Goal: Task Accomplishment & Management: Use online tool/utility

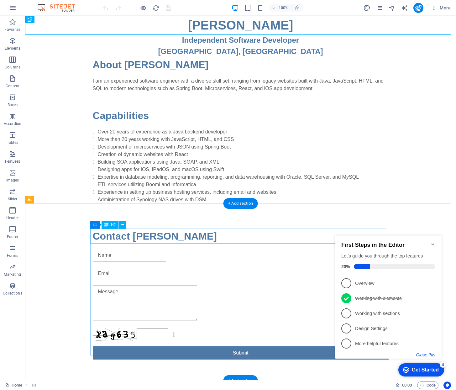
click at [427, 354] on button "Close this" at bounding box center [426, 354] width 19 height 5
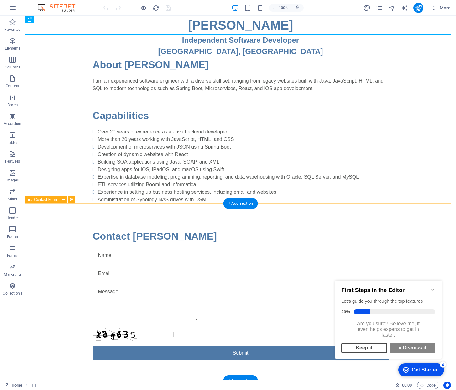
click at [372, 351] on link "Keep it" at bounding box center [365, 347] width 46 height 10
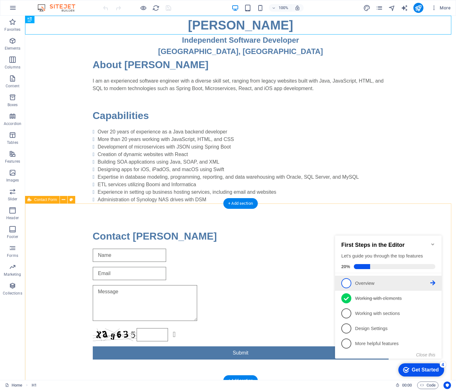
click at [346, 283] on span "1" at bounding box center [347, 283] width 10 height 10
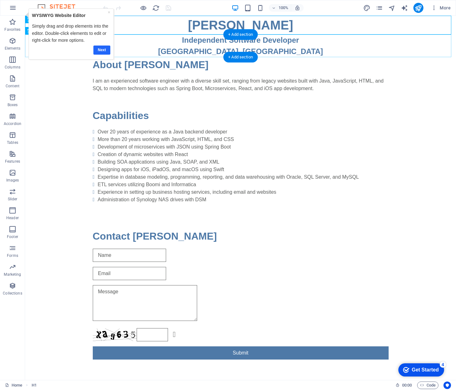
click at [101, 48] on link "Next" at bounding box center [101, 49] width 17 height 9
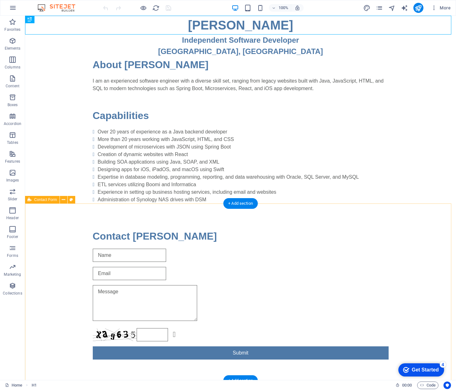
click at [425, 368] on div "Get Started" at bounding box center [425, 370] width 27 height 6
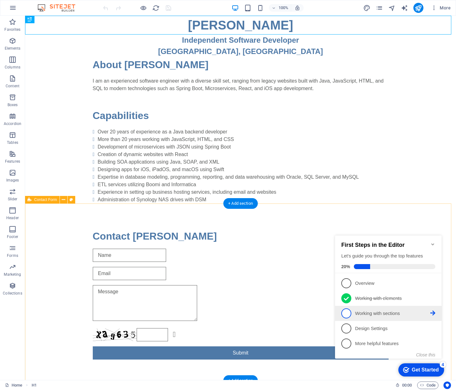
click at [373, 310] on p "Working with sections - incomplete" at bounding box center [392, 313] width 75 height 7
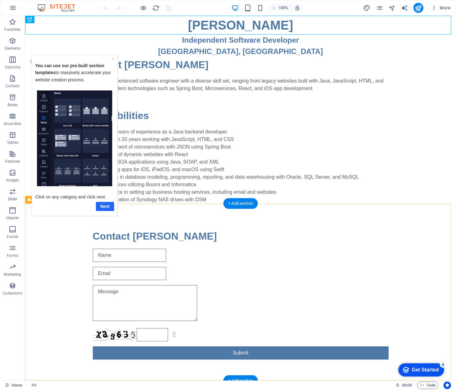
click at [104, 204] on link "Next" at bounding box center [105, 205] width 18 height 9
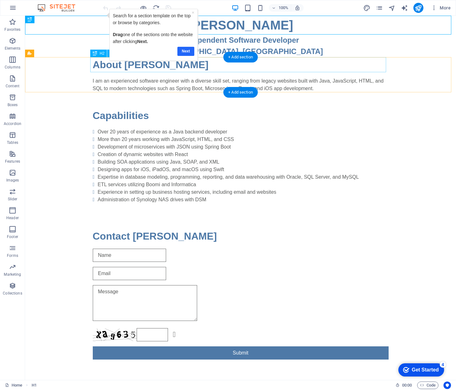
click at [186, 50] on link "Next" at bounding box center [185, 51] width 17 height 9
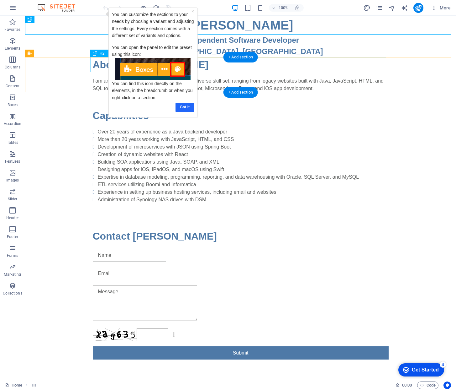
click at [187, 105] on link "Got it" at bounding box center [185, 107] width 19 height 9
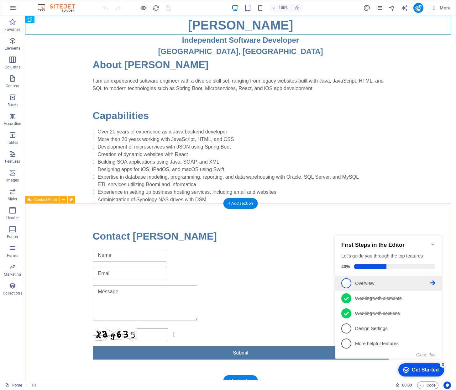
click at [347, 278] on span "1" at bounding box center [347, 283] width 10 height 10
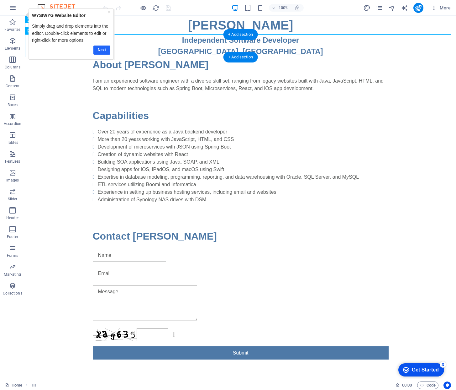
click at [101, 49] on link "Next" at bounding box center [101, 49] width 17 height 9
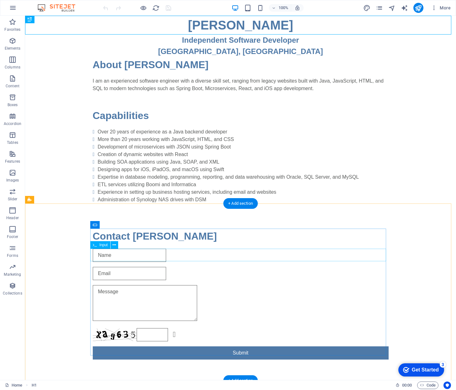
scroll to position [1, 0]
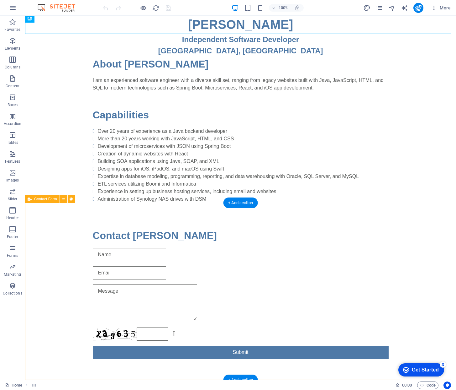
click at [426, 369] on div "Get Started" at bounding box center [425, 370] width 27 height 6
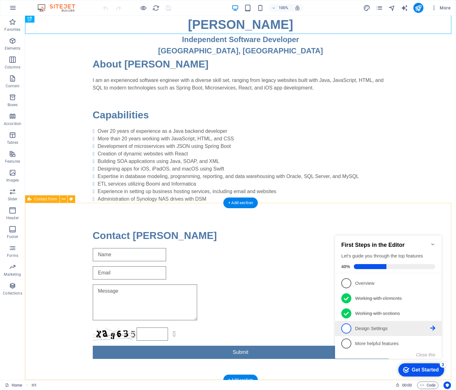
click at [360, 326] on p "Design Settings - incomplete" at bounding box center [392, 328] width 75 height 7
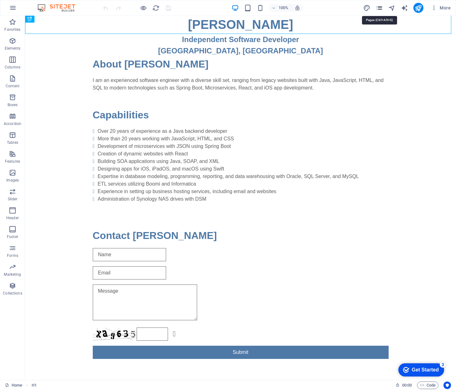
click at [382, 6] on icon "pages" at bounding box center [379, 7] width 7 height 7
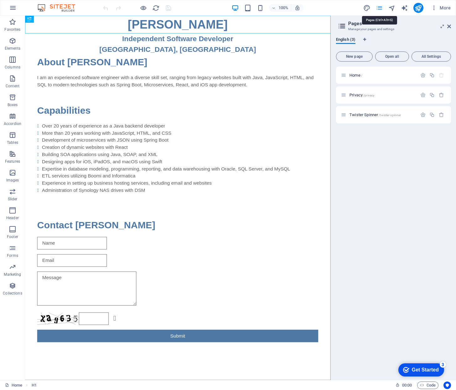
scroll to position [0, 0]
click at [367, 115] on span "Twister Spinner /twister-spinner" at bounding box center [375, 114] width 51 height 5
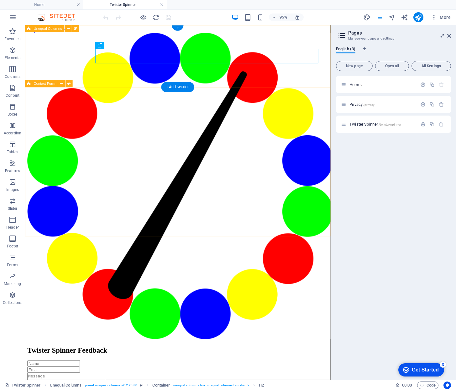
click at [44, 83] on span "Contact Form" at bounding box center [45, 83] width 22 height 3
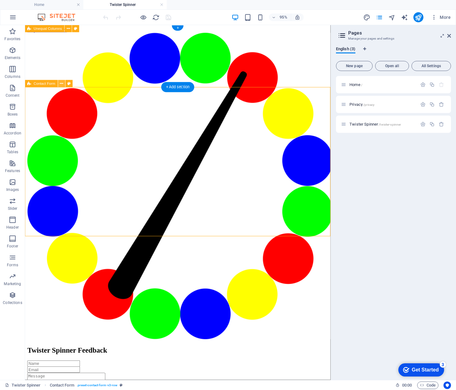
click at [63, 83] on icon at bounding box center [61, 83] width 3 height 6
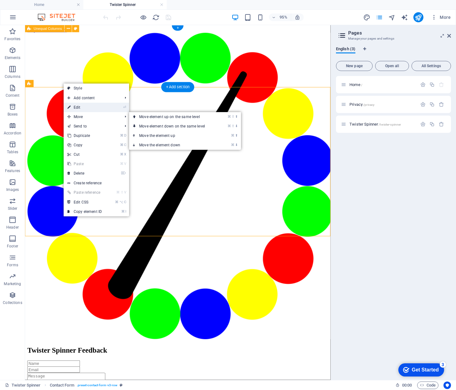
click at [88, 107] on link "⏎ Edit" at bounding box center [85, 107] width 42 height 9
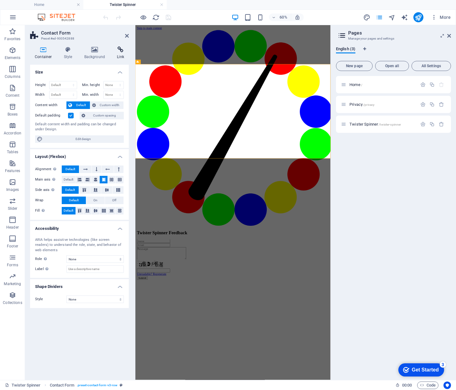
click at [119, 49] on icon at bounding box center [120, 49] width 17 height 6
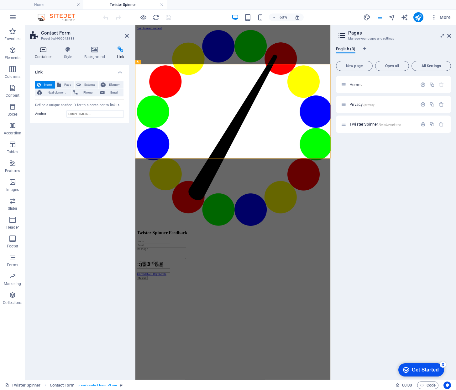
click at [41, 48] on icon at bounding box center [43, 49] width 27 height 6
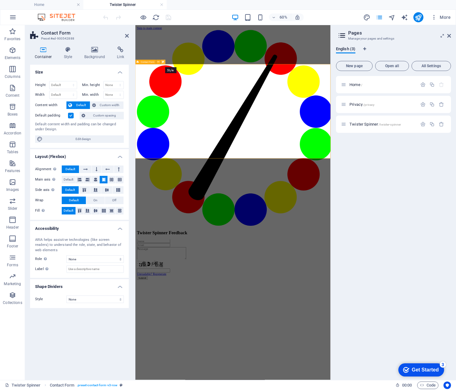
click at [164, 61] on icon at bounding box center [163, 62] width 2 height 4
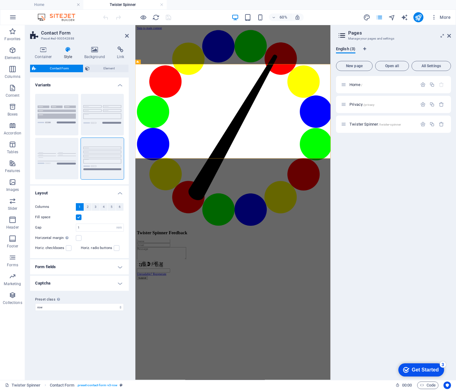
click at [108, 262] on h4 "Form fields" at bounding box center [79, 266] width 99 height 15
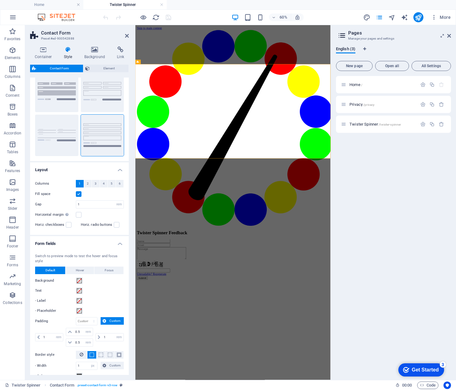
scroll to position [96, 0]
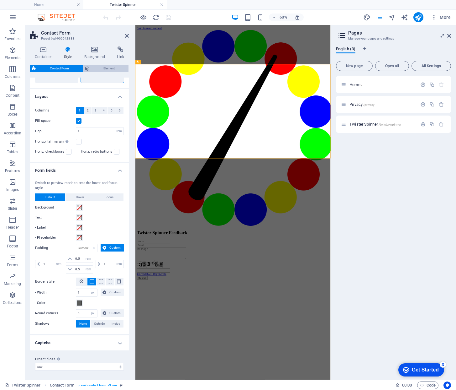
click at [111, 66] on span "Element" at bounding box center [109, 69] width 35 height 8
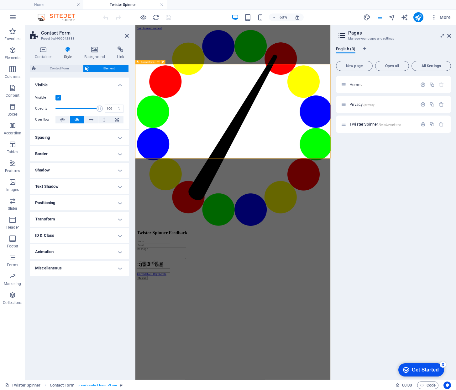
click at [143, 61] on span "Contact Form" at bounding box center [148, 62] width 14 height 2
click at [158, 61] on icon at bounding box center [158, 62] width 2 height 4
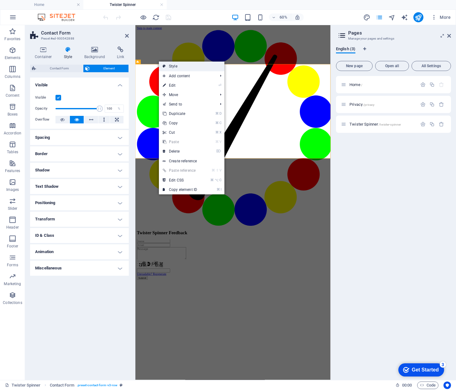
drag, startPoint x: 175, startPoint y: 65, endPoint x: 66, endPoint y: 67, distance: 109.2
click at [175, 65] on link "Style" at bounding box center [192, 65] width 66 height 9
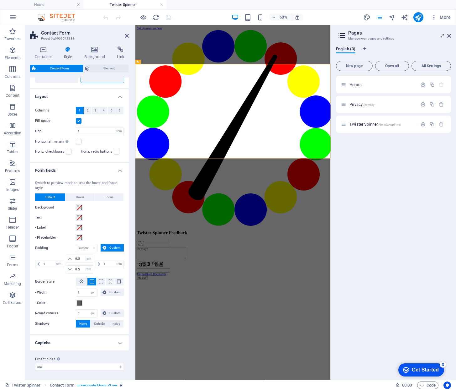
click at [86, 341] on h4 "Captcha" at bounding box center [79, 342] width 99 height 15
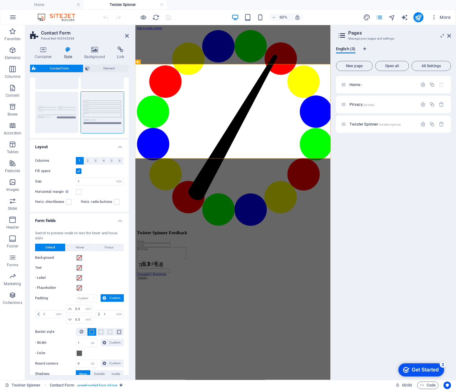
scroll to position [0, 0]
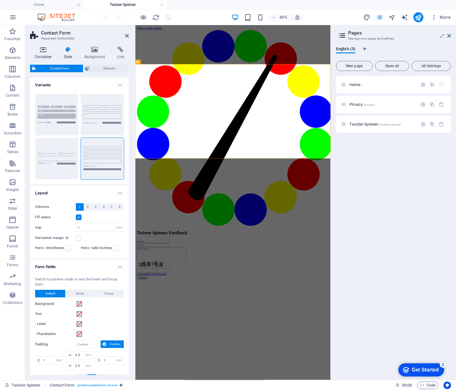
click at [43, 47] on icon at bounding box center [43, 49] width 27 height 6
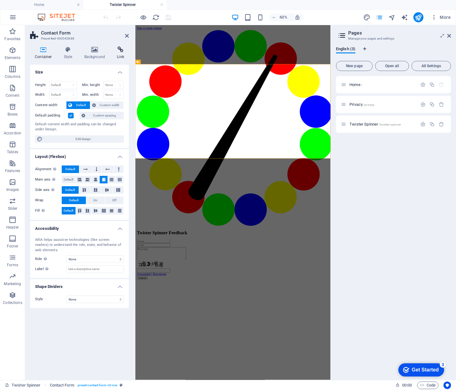
click at [120, 50] on icon at bounding box center [120, 49] width 17 height 6
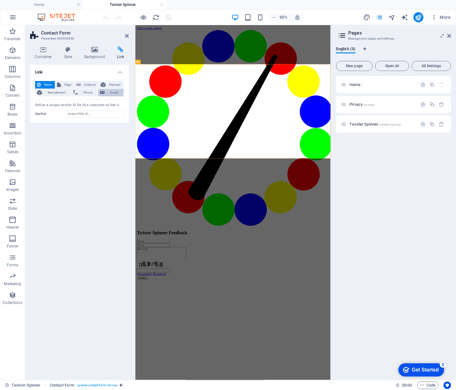
click at [111, 92] on span "Email" at bounding box center [114, 93] width 15 height 8
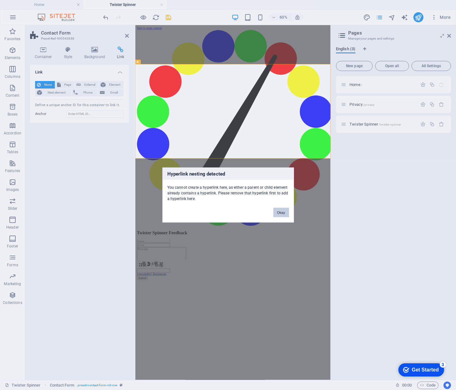
click at [283, 212] on button "Okay" at bounding box center [281, 212] width 16 height 9
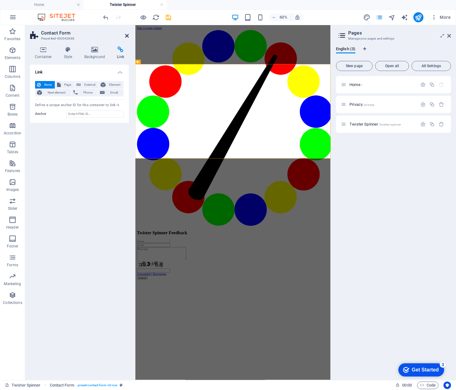
drag, startPoint x: 128, startPoint y: 34, endPoint x: 108, endPoint y: 10, distance: 31.4
click at [128, 34] on icon at bounding box center [127, 35] width 4 height 5
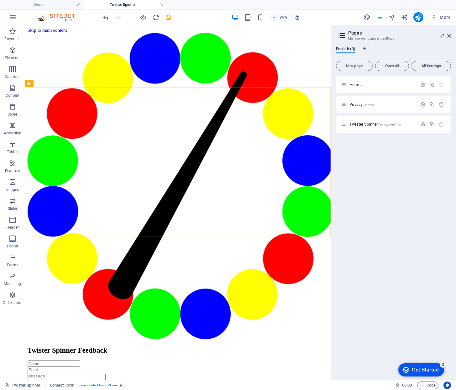
click at [178, 299] on html "Skip to main content Twister Spinner Feedback Unreadable? Regenerate Submit" at bounding box center [186, 236] width 322 height 423
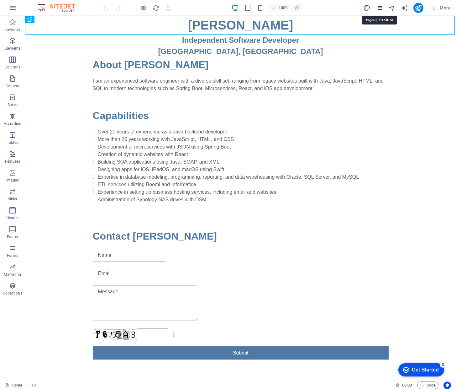
click at [379, 8] on icon "pages" at bounding box center [379, 7] width 7 height 7
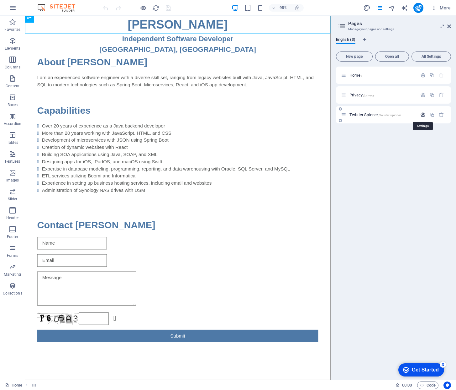
click at [423, 114] on icon "button" at bounding box center [423, 114] width 5 height 5
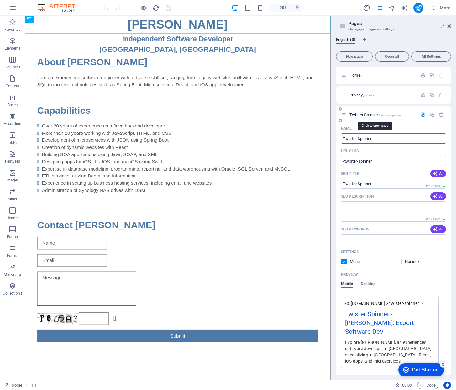
click at [366, 114] on span "Twister Spinner /twister-spinner" at bounding box center [375, 114] width 51 height 5
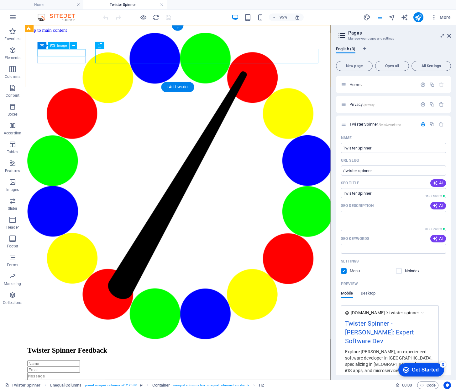
click at [60, 44] on span "Image" at bounding box center [62, 45] width 10 height 3
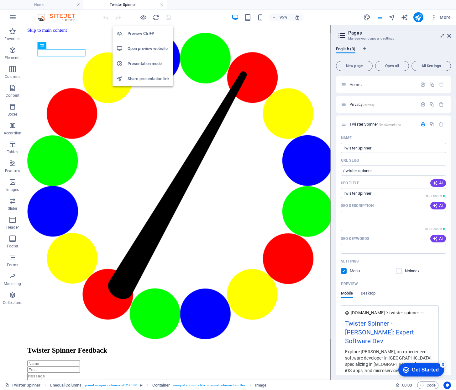
click at [146, 32] on h6 "Preview Ctrl+P" at bounding box center [149, 34] width 42 height 8
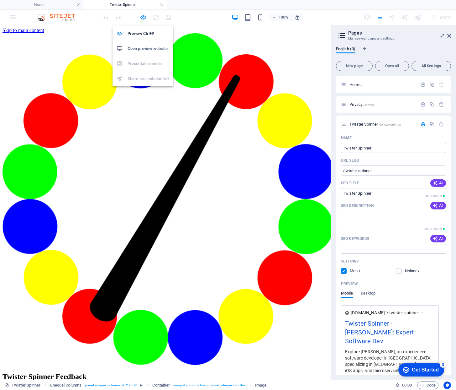
click at [143, 48] on h6 "Open preview website" at bounding box center [149, 49] width 42 height 8
click at [143, 18] on icon "button" at bounding box center [143, 17] width 7 height 7
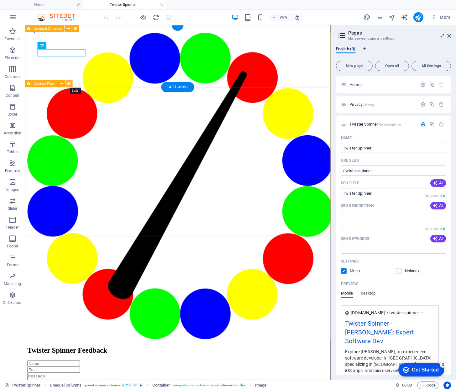
click at [70, 82] on icon at bounding box center [68, 83] width 3 height 6
select select "rem"
select select "preset-contact-form-v3-row"
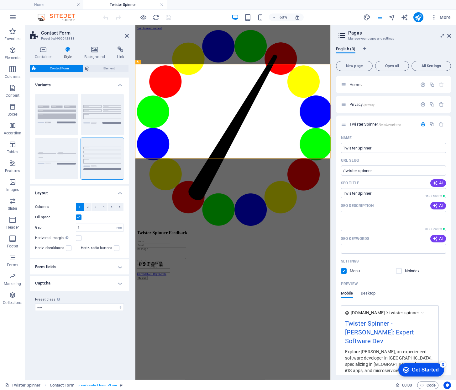
click at [112, 265] on h4 "Form fields" at bounding box center [79, 266] width 99 height 15
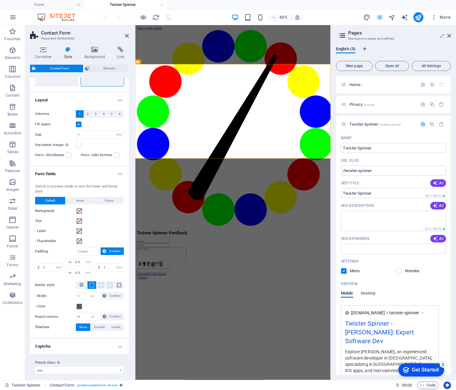
scroll to position [96, 0]
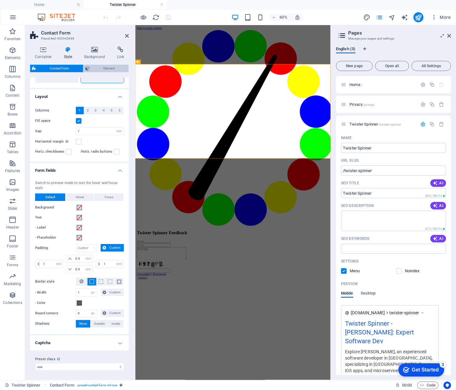
click at [109, 67] on span "Element" at bounding box center [109, 69] width 35 height 8
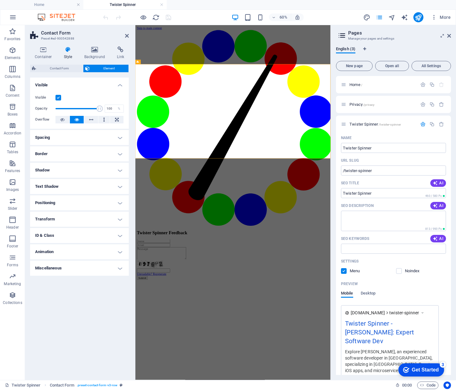
click at [122, 269] on h4 "Miscellaneous" at bounding box center [79, 267] width 99 height 15
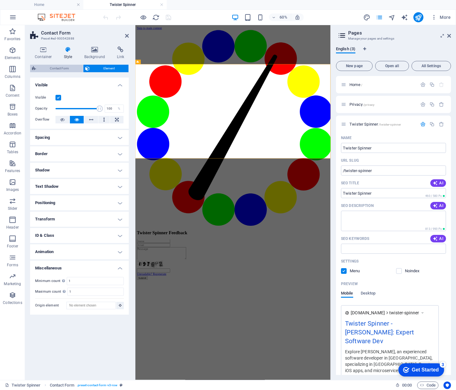
click at [57, 65] on span "Contact Form" at bounding box center [59, 69] width 43 height 8
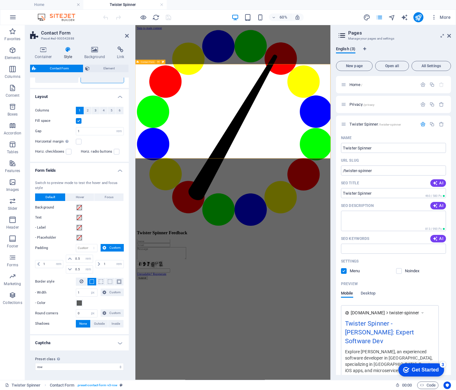
click at [140, 62] on div "Contact Form" at bounding box center [145, 62] width 21 height 4
click at [141, 61] on span "Contact Form" at bounding box center [148, 62] width 14 height 2
click at [159, 62] on icon at bounding box center [158, 62] width 2 height 4
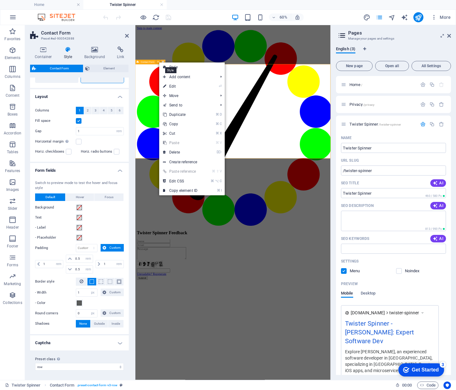
click at [163, 61] on icon at bounding box center [163, 62] width 2 height 4
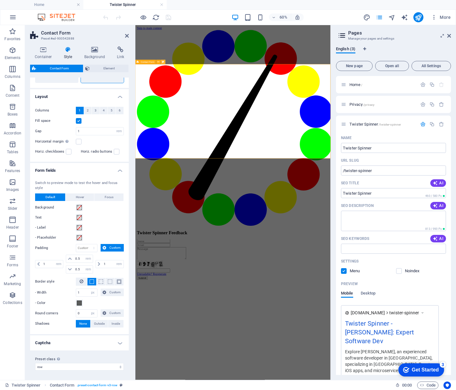
click at [164, 62] on icon at bounding box center [163, 62] width 2 height 4
click at [166, 132] on icon at bounding box center [166, 133] width 2 height 4
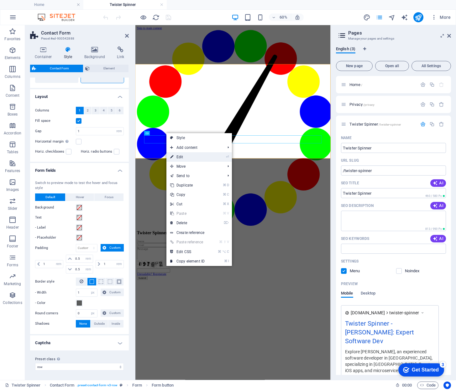
click at [199, 154] on link "⏎ Edit" at bounding box center [188, 156] width 42 height 9
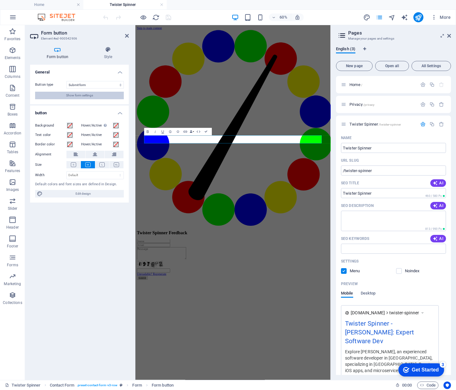
click at [89, 96] on span "Show form settings" at bounding box center [79, 96] width 27 height 8
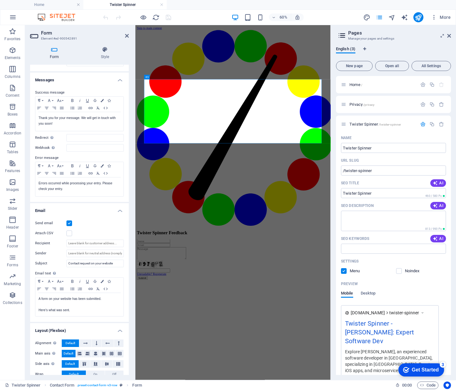
scroll to position [35, 0]
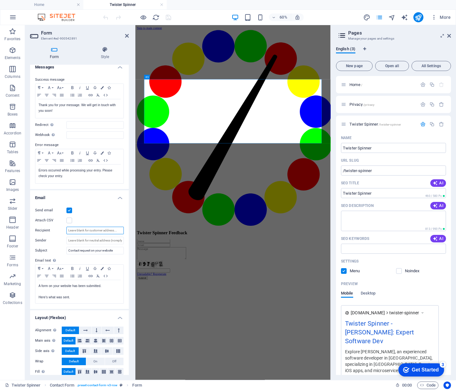
paste input "tspinner@srosesoftware.com"
type input "tspinner@srosesoftware.com"
click at [130, 213] on div "Form Style General Title Define a name for the form. General form Messages Succ…" at bounding box center [79, 210] width 109 height 338
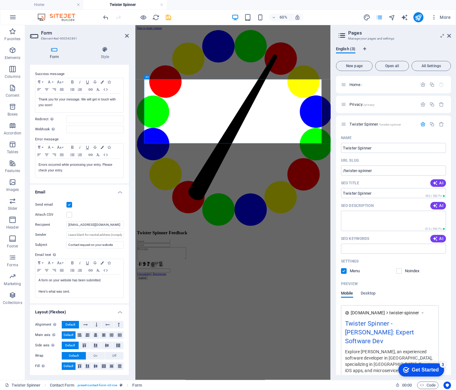
click at [209, 389] on html "Skip to main content Twister Spinner Feedback Unreadable? Regenerate Submit" at bounding box center [298, 238] width 326 height 427
click at [126, 35] on icon at bounding box center [127, 35] width 4 height 5
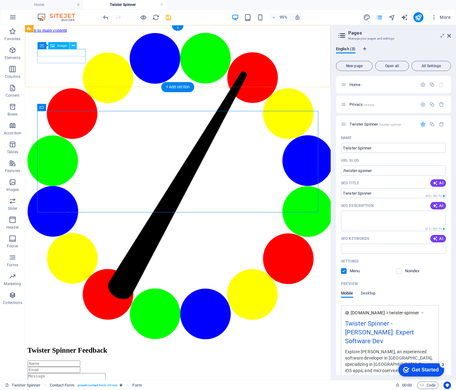
click at [74, 45] on icon at bounding box center [73, 46] width 3 height 6
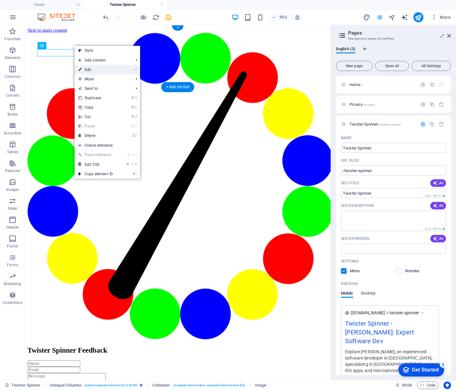
click at [93, 70] on link "⏎ Edit" at bounding box center [96, 69] width 42 height 9
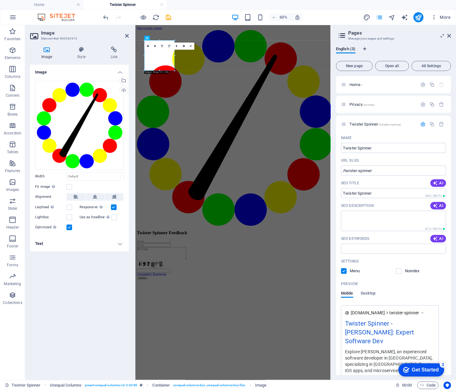
click at [275, 389] on html "Skip to main content Twister Spinner Feedback Unreadable? Regenerate Submit" at bounding box center [298, 238] width 326 height 427
click at [92, 307] on div "Image Drag files here, click to choose files or select files from Files or our …" at bounding box center [79, 220] width 99 height 310
click at [192, 45] on icon at bounding box center [191, 46] width 2 height 2
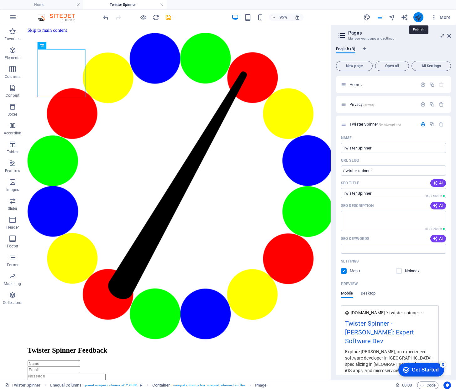
click at [420, 16] on icon "publish" at bounding box center [418, 17] width 7 height 7
